Goal: Share content

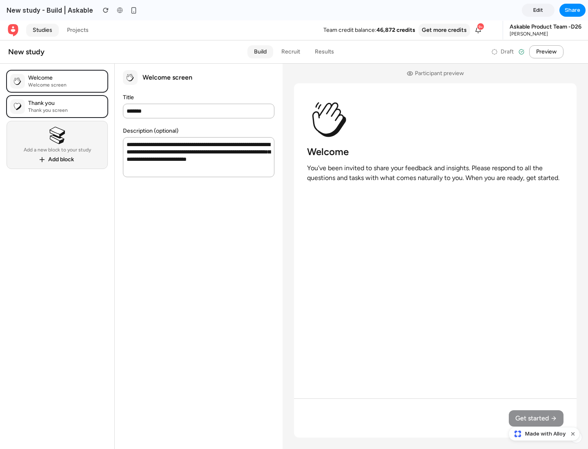
click at [573, 10] on span "Share" at bounding box center [573, 10] width 16 height 8
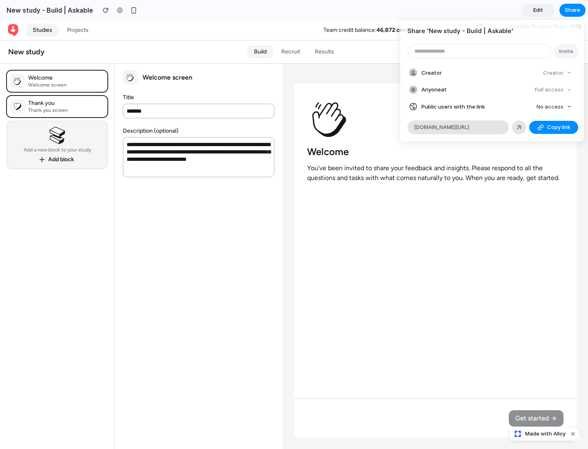
click at [554, 127] on span "Copy link" at bounding box center [558, 127] width 23 height 8
click at [545, 434] on div "Share ' New study - Build | Askable ' Invite Creator Creator Anyone at Full acc…" at bounding box center [294, 224] width 588 height 449
